Goal: Information Seeking & Learning: Learn about a topic

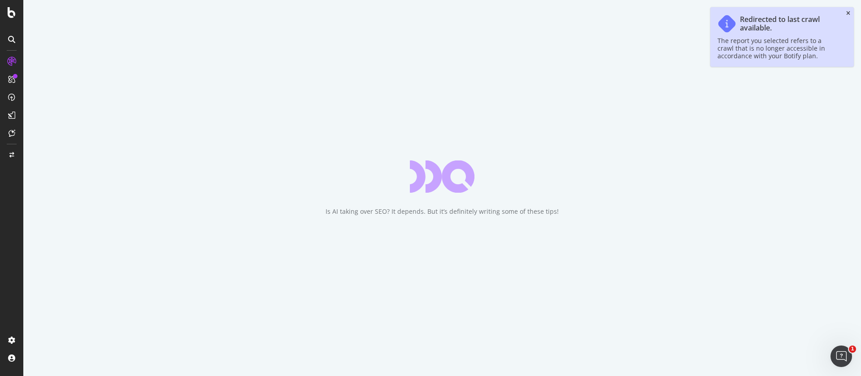
click at [848, 11] on icon "close toast" at bounding box center [848, 13] width 4 height 5
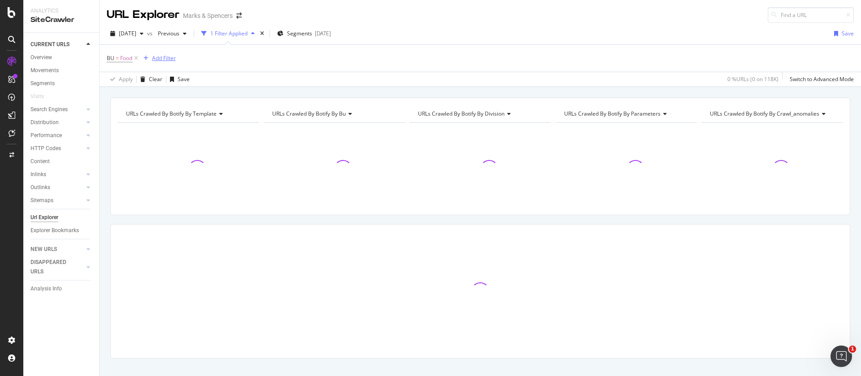
click at [168, 56] on div "Add Filter" at bounding box center [164, 58] width 24 height 8
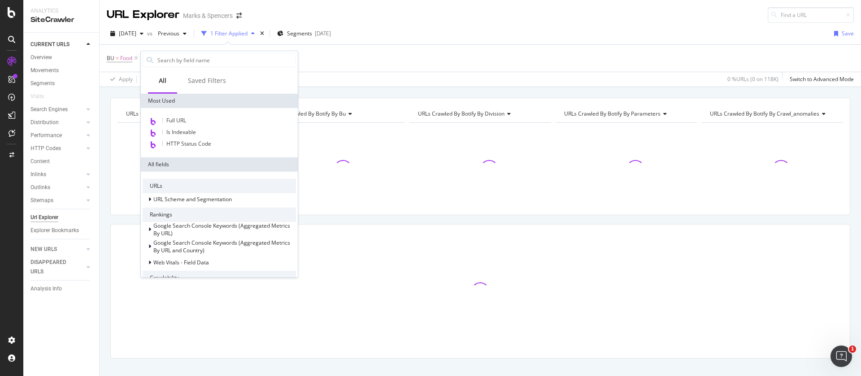
click at [313, 68] on div "BU = Food Add Filter" at bounding box center [480, 58] width 747 height 27
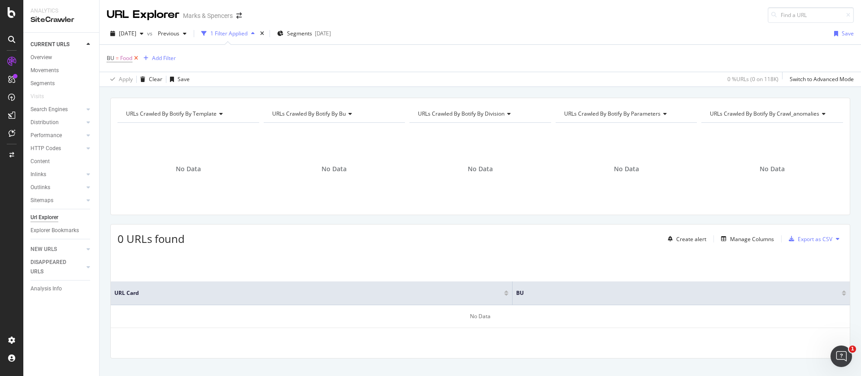
click at [135, 56] on icon at bounding box center [136, 58] width 8 height 9
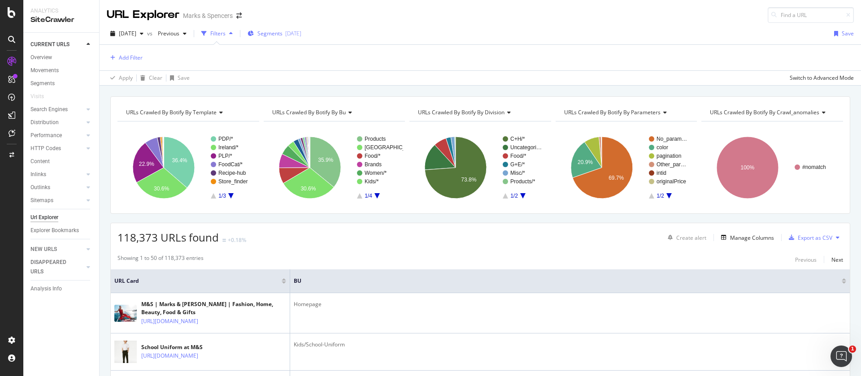
click at [282, 31] on span "Segments" at bounding box center [269, 34] width 25 height 8
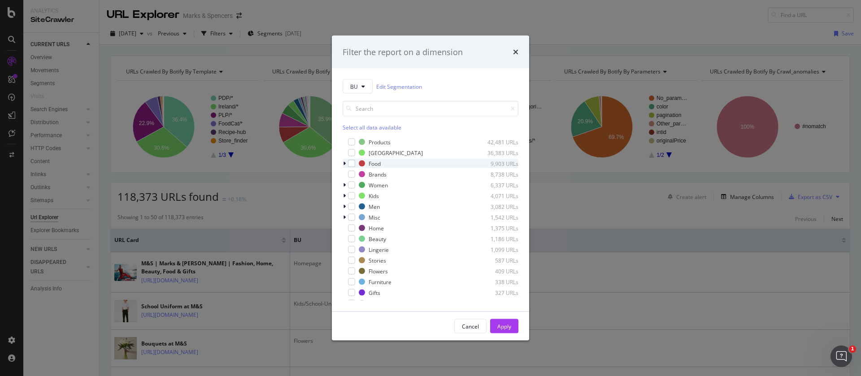
click at [346, 161] on div "modal" at bounding box center [345, 163] width 5 height 9
click at [387, 162] on icon "modal" at bounding box center [386, 163] width 5 height 5
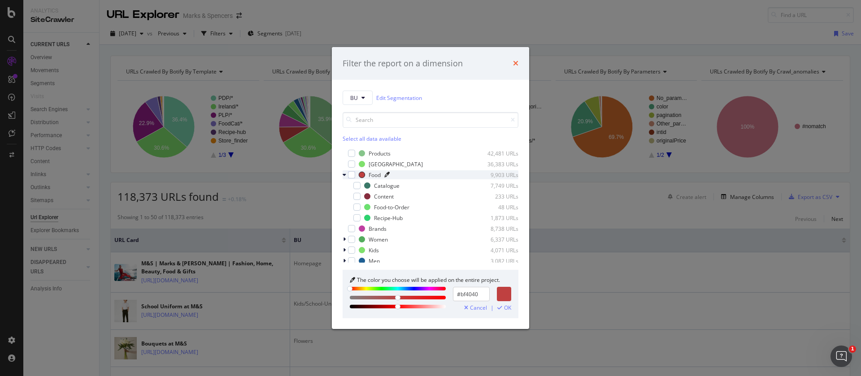
click at [514, 61] on icon "times" at bounding box center [515, 63] width 5 height 7
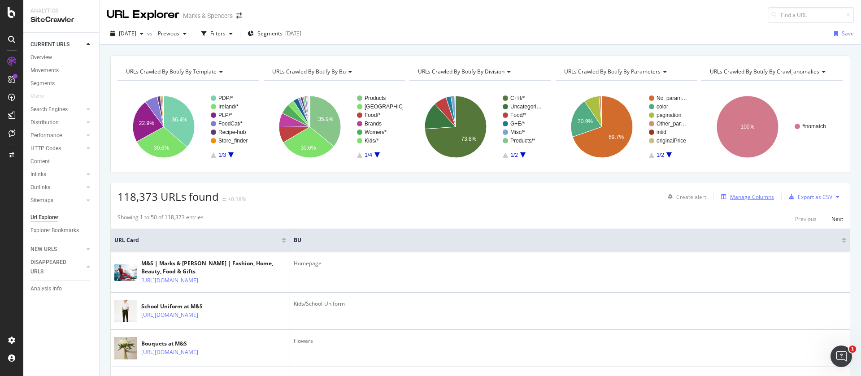
click at [745, 195] on div "Manage Columns" at bounding box center [752, 197] width 44 height 8
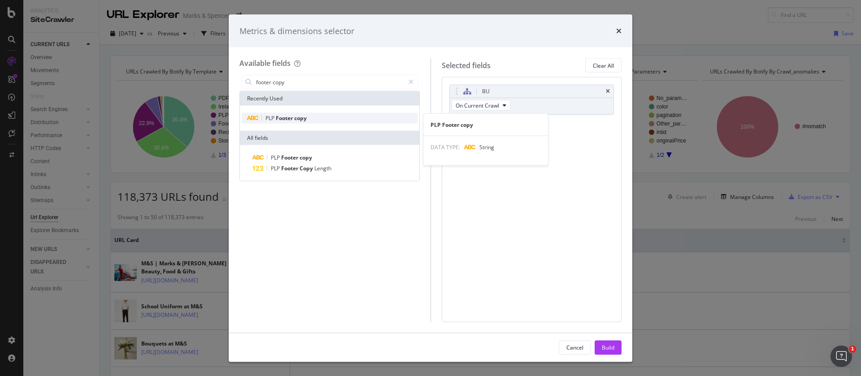
type input "footer copy"
click at [301, 118] on span "copy" at bounding box center [300, 118] width 13 height 8
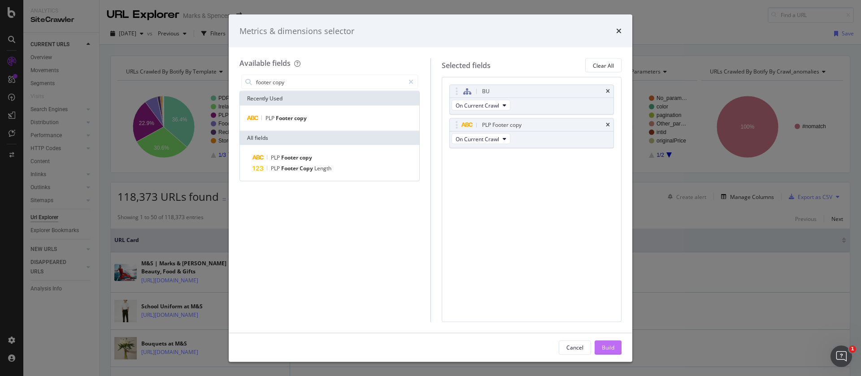
click at [608, 346] on div "Build" at bounding box center [608, 347] width 13 height 8
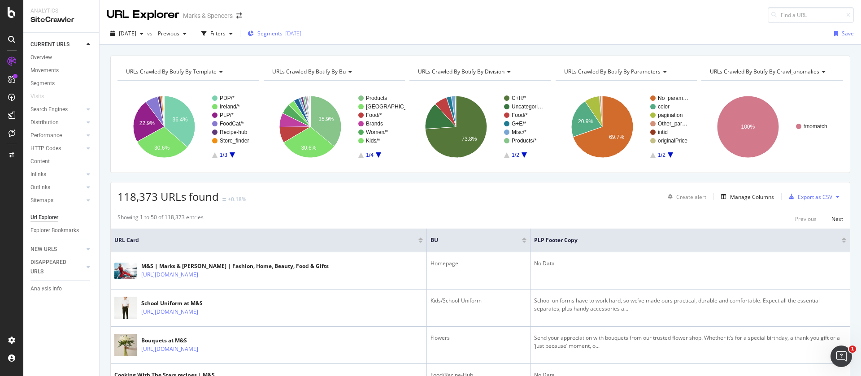
click at [282, 35] on span "Segments" at bounding box center [269, 34] width 25 height 8
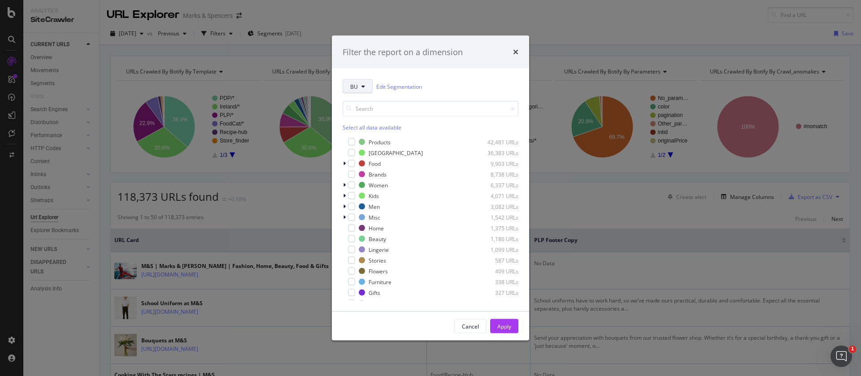
click at [357, 85] on span "BU" at bounding box center [354, 87] width 8 height 8
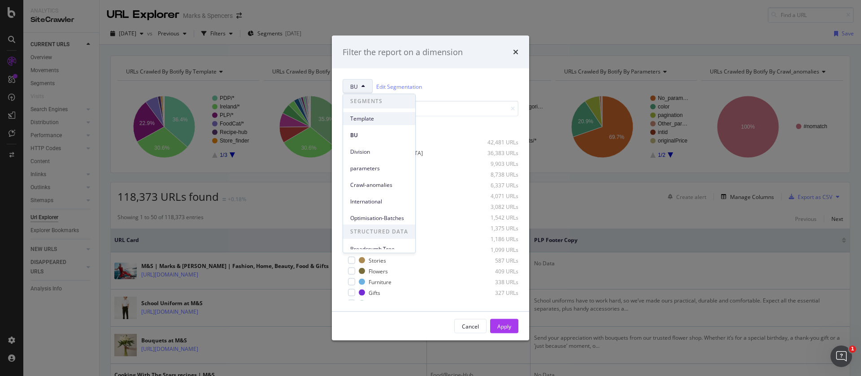
click at [366, 115] on span "Template" at bounding box center [379, 119] width 58 height 8
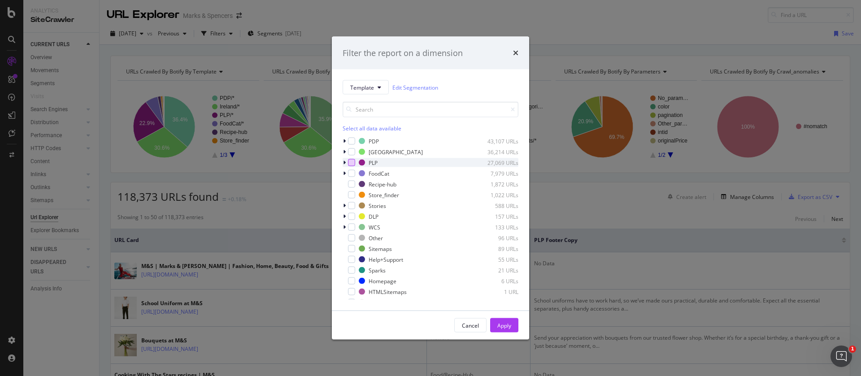
click at [351, 163] on div "modal" at bounding box center [351, 162] width 7 height 7
click at [492, 327] on button "Apply" at bounding box center [504, 325] width 28 height 14
